Goal: Information Seeking & Learning: Compare options

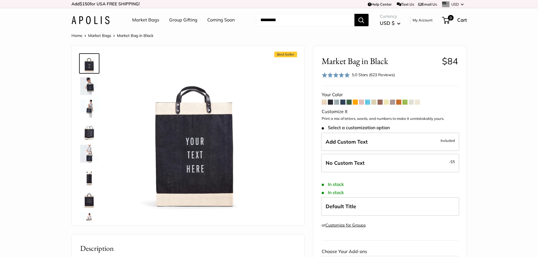
click at [375, 100] on span at bounding box center [373, 102] width 5 height 5
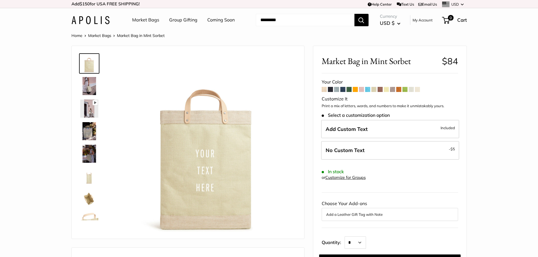
click at [374, 91] on span at bounding box center [373, 89] width 5 height 5
click at [382, 89] on span at bounding box center [379, 89] width 5 height 5
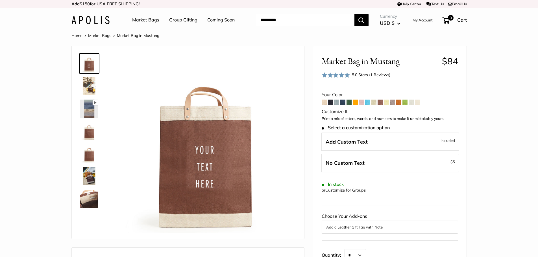
click at [392, 101] on span at bounding box center [392, 102] width 5 height 5
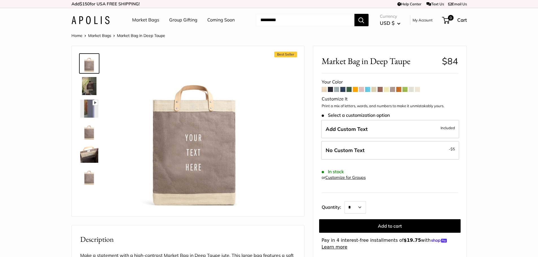
click at [416, 91] on span at bounding box center [416, 89] width 5 height 5
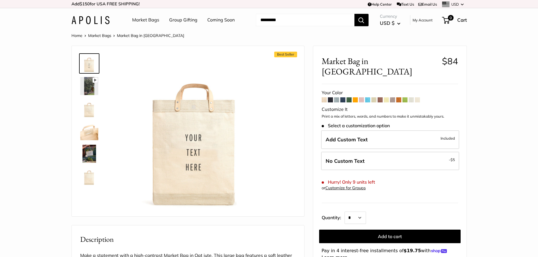
click at [416, 97] on span at bounding box center [416, 99] width 5 height 5
click at [411, 97] on span at bounding box center [410, 99] width 5 height 5
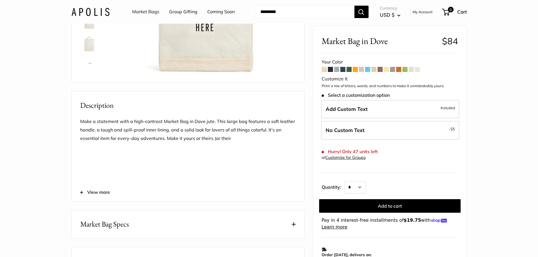
scroll to position [153, 0]
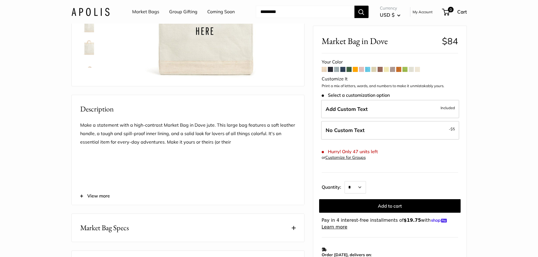
click at [405, 68] on span at bounding box center [404, 69] width 5 height 5
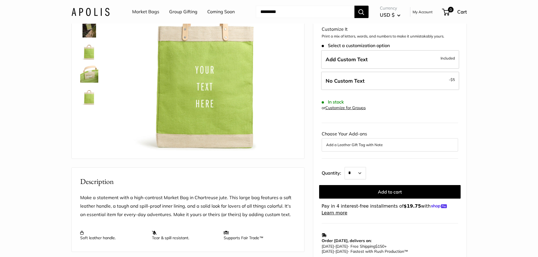
scroll to position [28, 0]
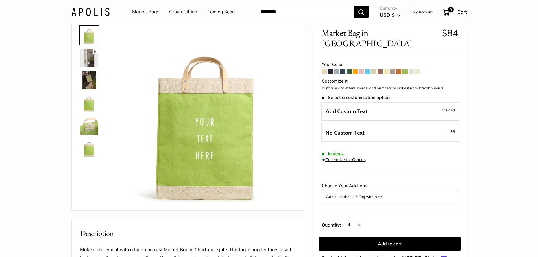
click at [380, 69] on span at bounding box center [379, 71] width 5 height 5
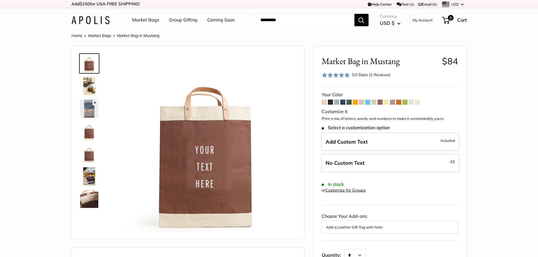
click at [287, 18] on input "Search..." at bounding box center [305, 20] width 98 height 12
paste input "*********"
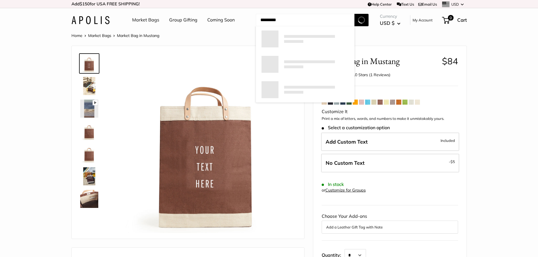
type input "*********"
click at [367, 20] on button "Search" at bounding box center [361, 20] width 14 height 12
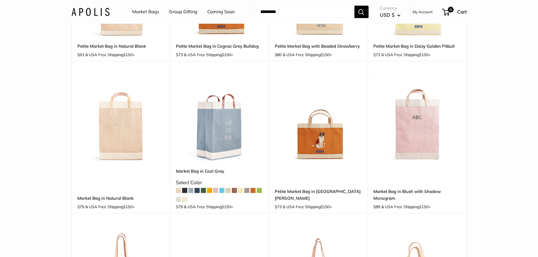
scroll to position [113, 0]
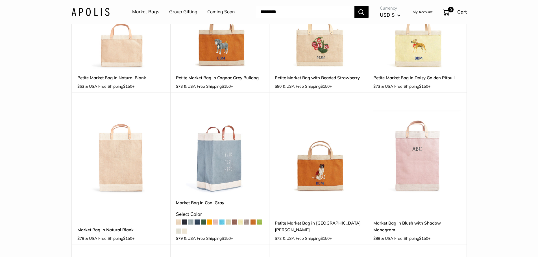
click at [0, 0] on img at bounding box center [0, 0] width 0 height 0
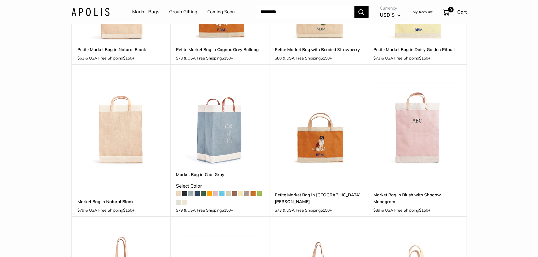
scroll to position [254, 0]
